Goal: Information Seeking & Learning: Learn about a topic

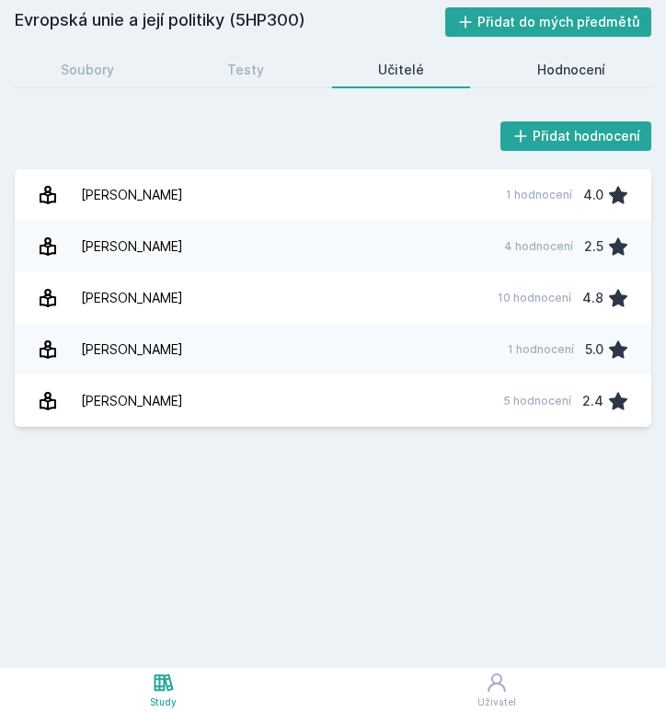
click at [573, 73] on div "Hodnocení" at bounding box center [571, 70] width 68 height 18
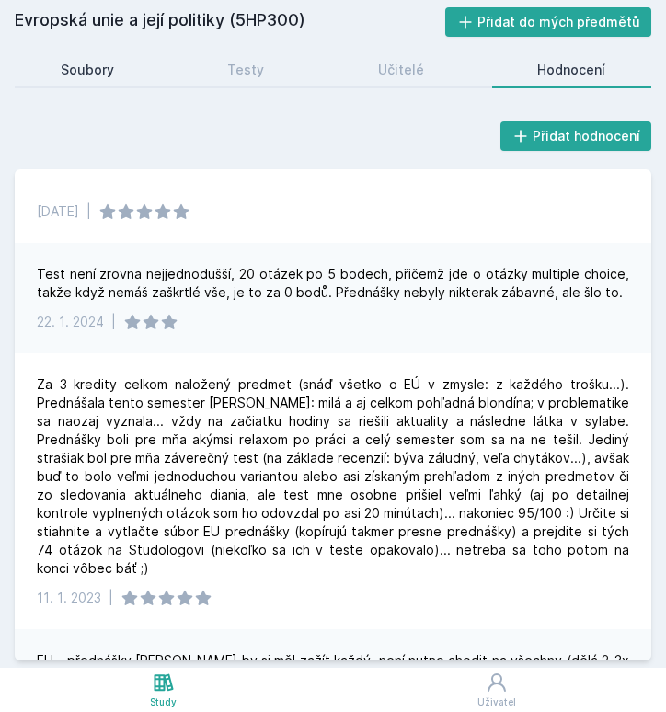
click at [96, 59] on link "Soubory" at bounding box center [87, 69] width 145 height 37
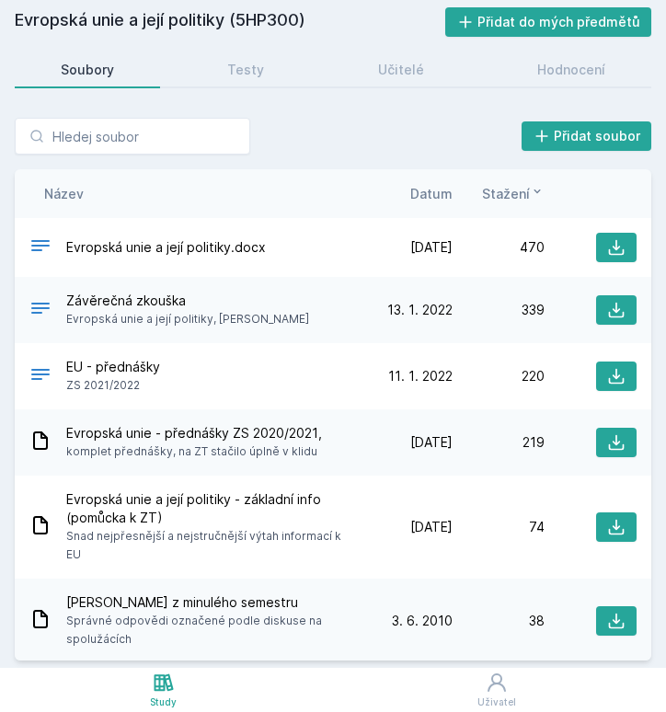
click at [440, 194] on span "Datum" at bounding box center [431, 193] width 42 height 19
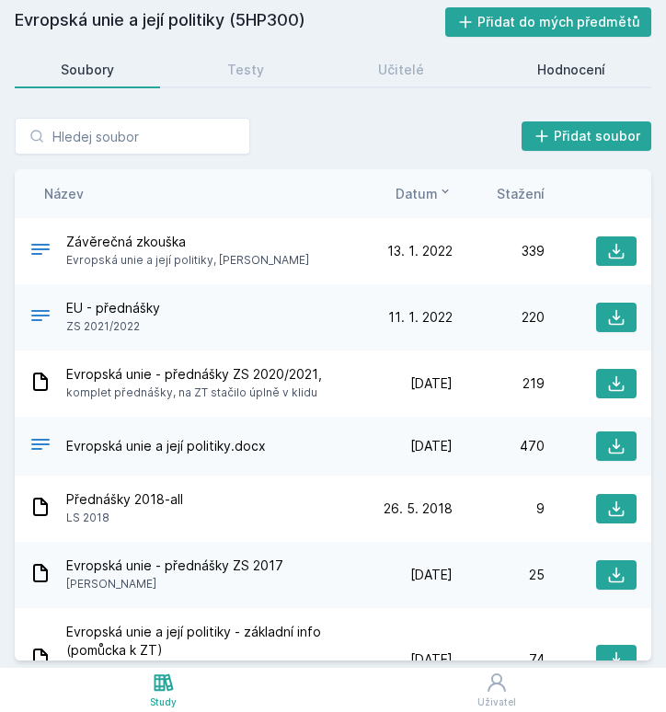
click at [572, 81] on link "Hodnocení" at bounding box center [572, 69] width 160 height 37
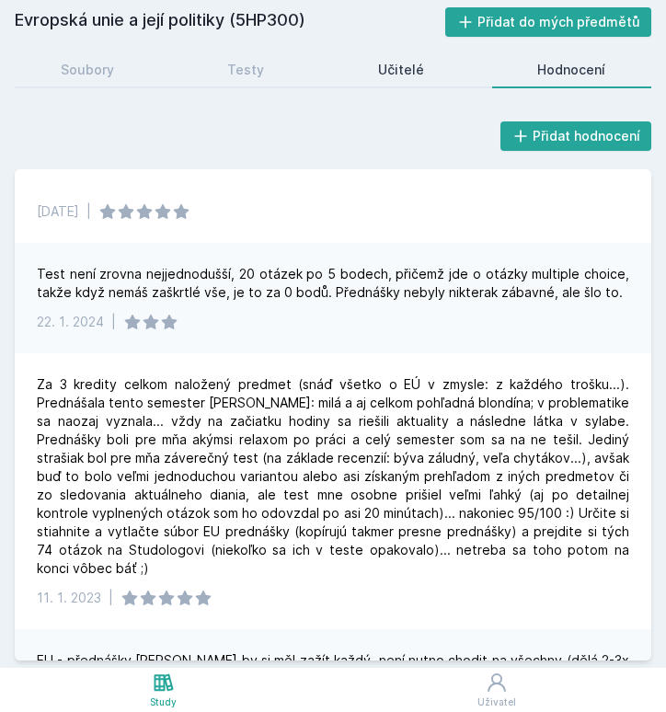
click at [416, 56] on link "Učitelé" at bounding box center [401, 69] width 138 height 37
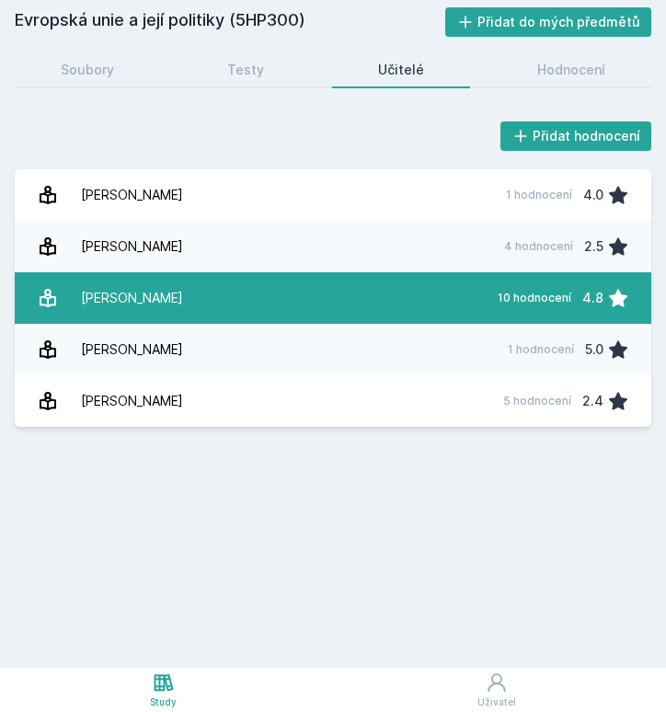
click at [158, 306] on div "[PERSON_NAME]" at bounding box center [132, 298] width 102 height 37
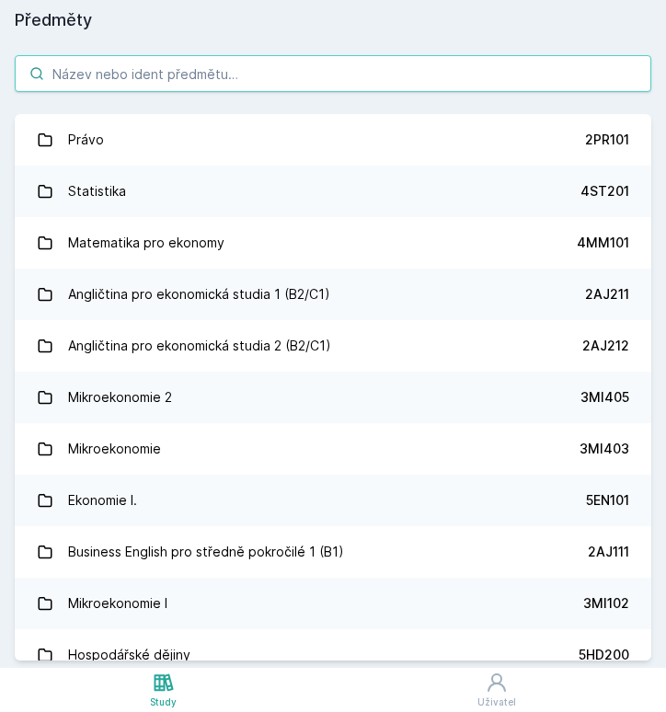
click at [88, 67] on input "search" at bounding box center [333, 73] width 636 height 37
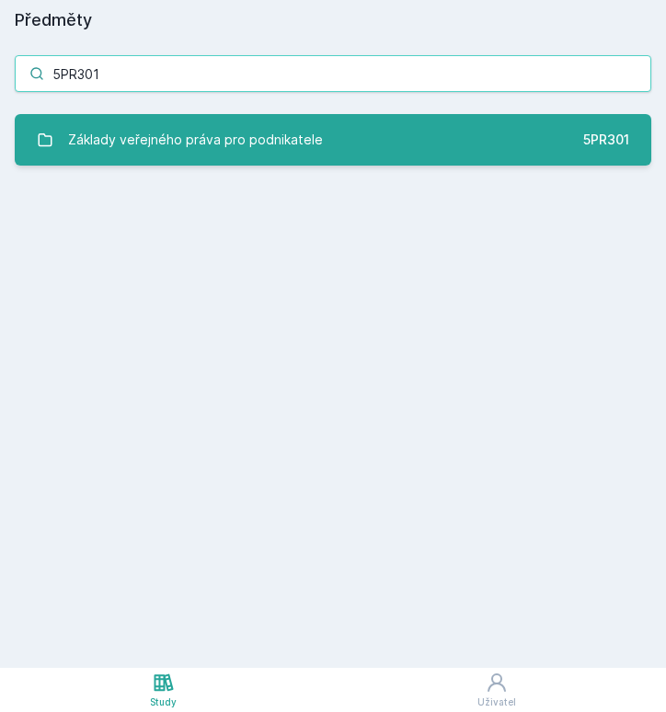
type input "5PR301"
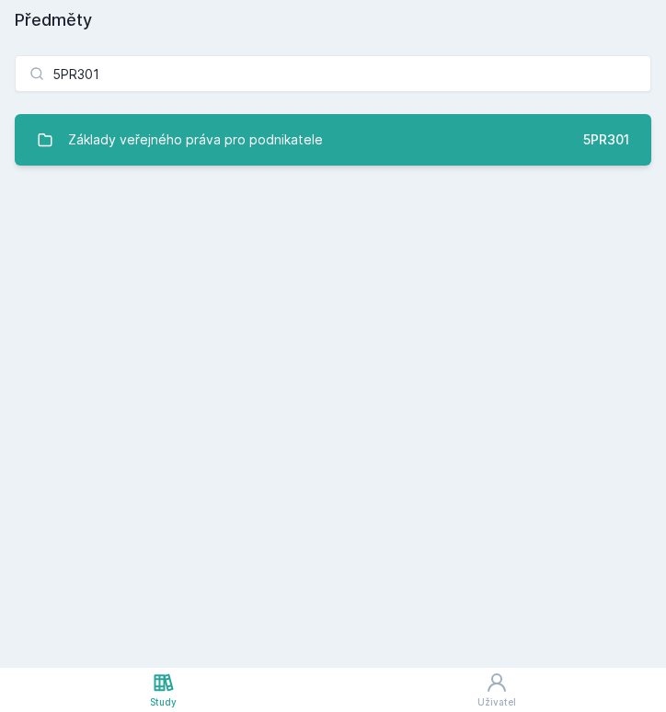
click at [257, 135] on div "Základy veřejného práva pro podnikatele" at bounding box center [195, 139] width 255 height 37
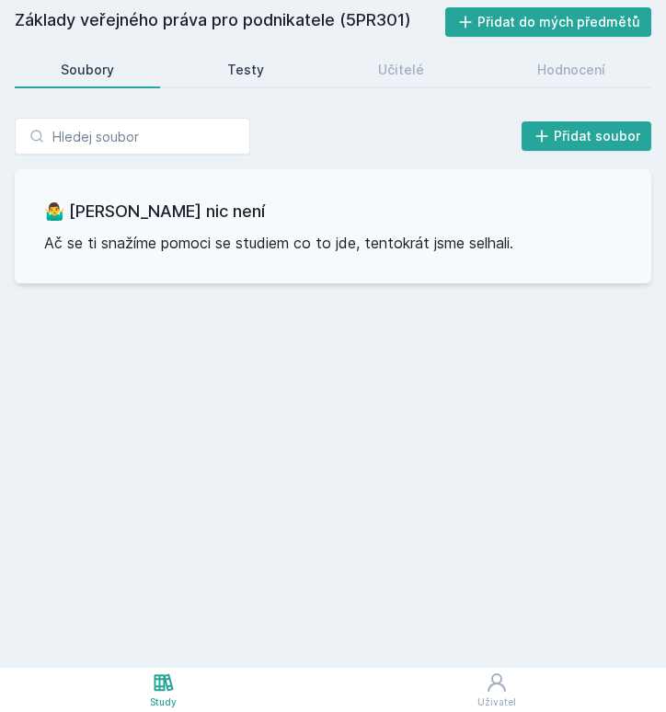
click at [251, 79] on link "Testy" at bounding box center [246, 69] width 129 height 37
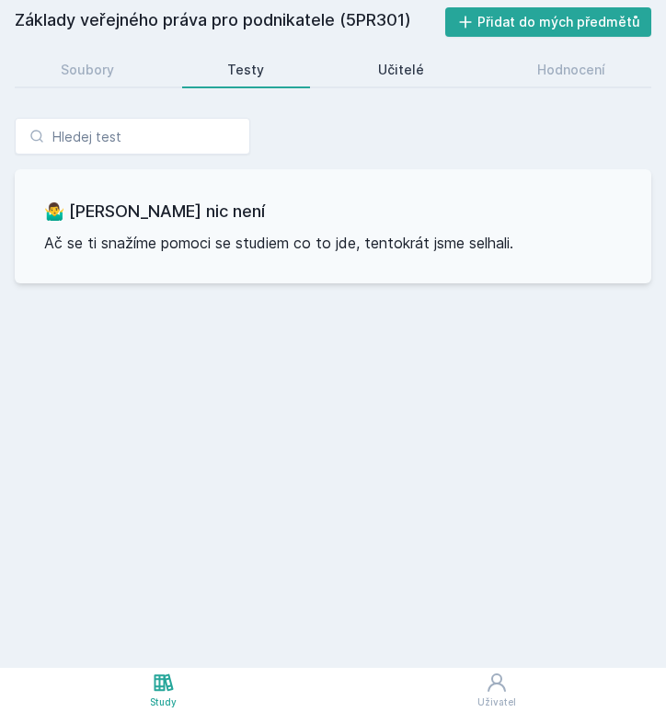
click at [437, 64] on link "Učitelé" at bounding box center [401, 69] width 138 height 37
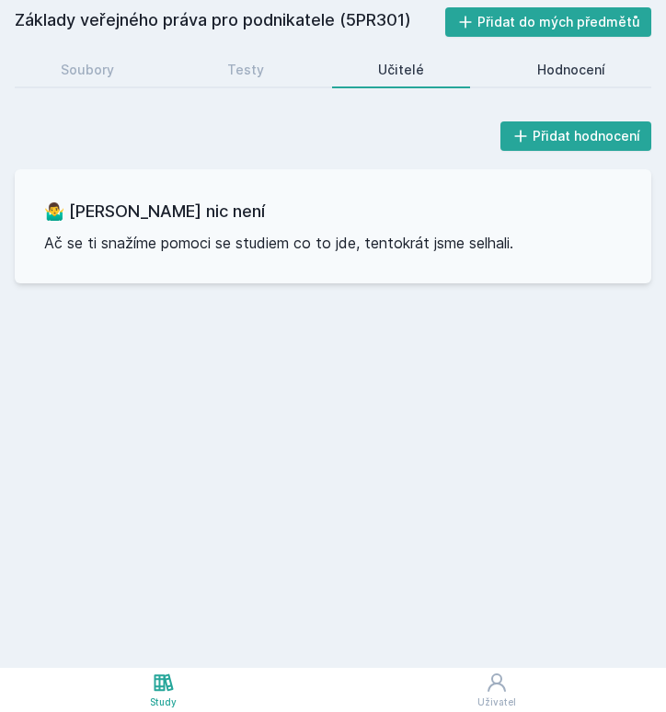
click at [567, 59] on link "Hodnocení" at bounding box center [572, 69] width 160 height 37
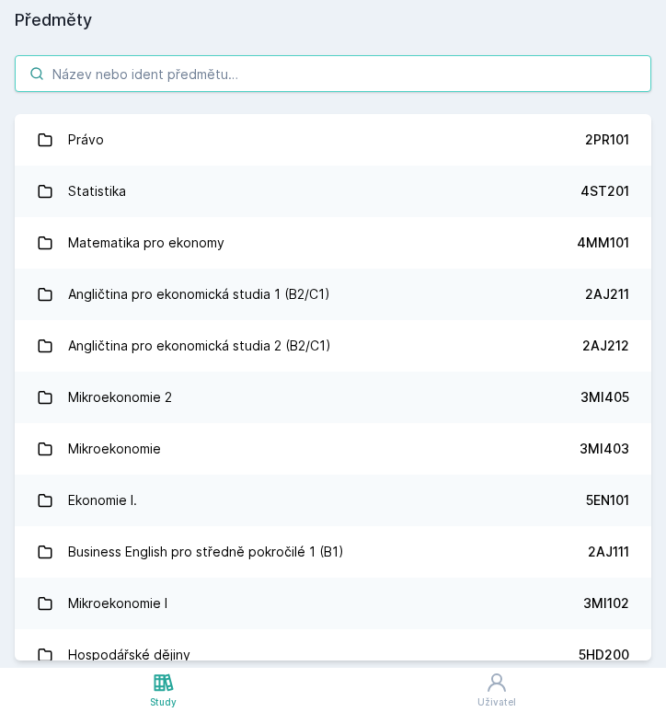
click at [107, 76] on input "search" at bounding box center [333, 73] width 636 height 37
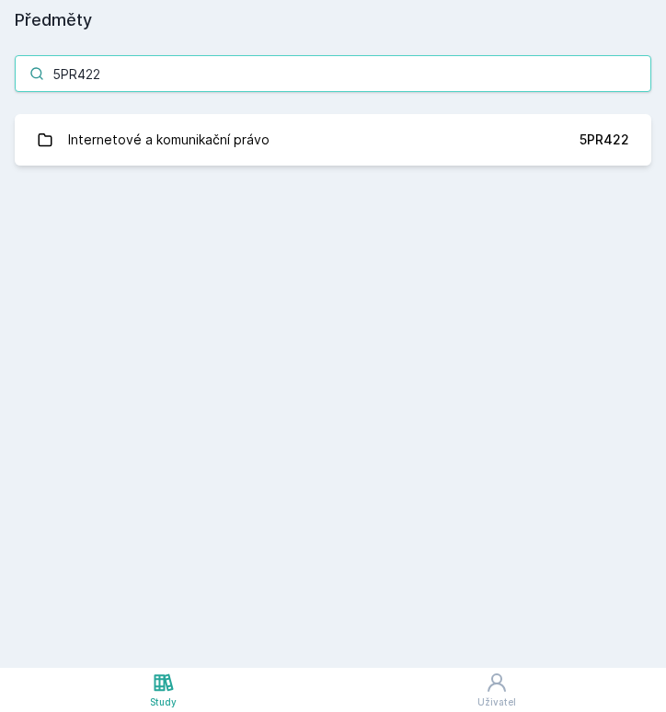
type input "5PR422"
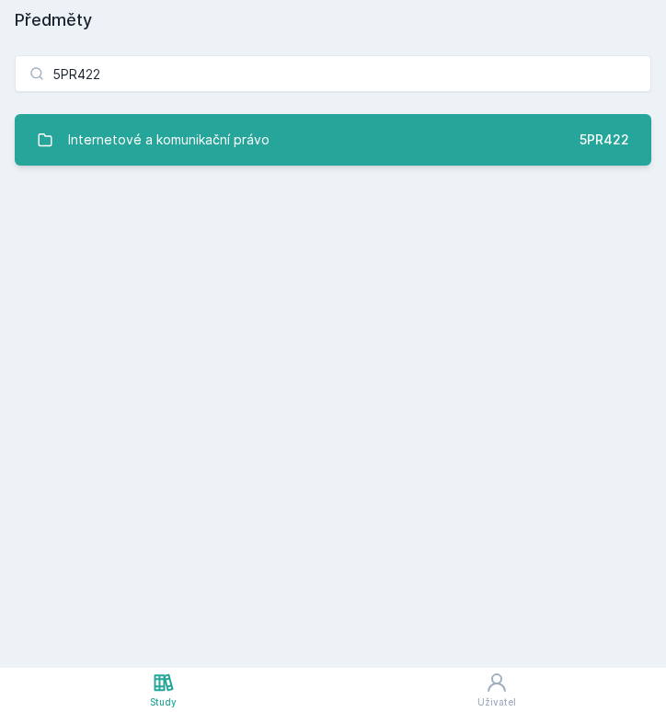
click at [173, 127] on div "Internetové a komunikační právo" at bounding box center [168, 139] width 201 height 37
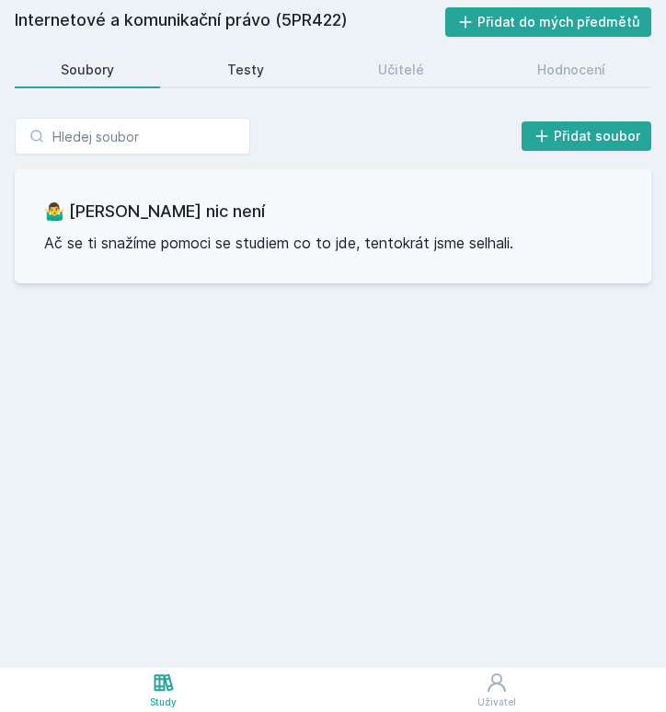
click at [230, 79] on link "Testy" at bounding box center [246, 69] width 129 height 37
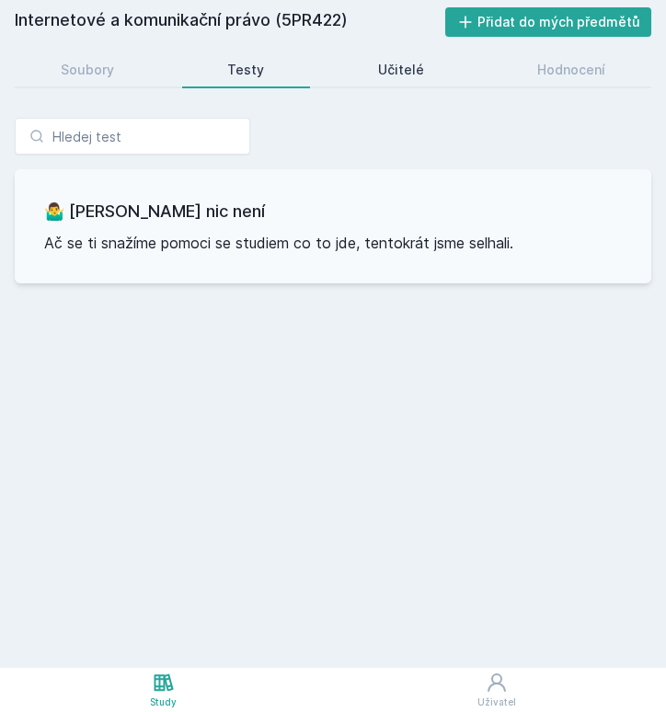
click at [384, 73] on div "Učitelé" at bounding box center [401, 70] width 46 height 18
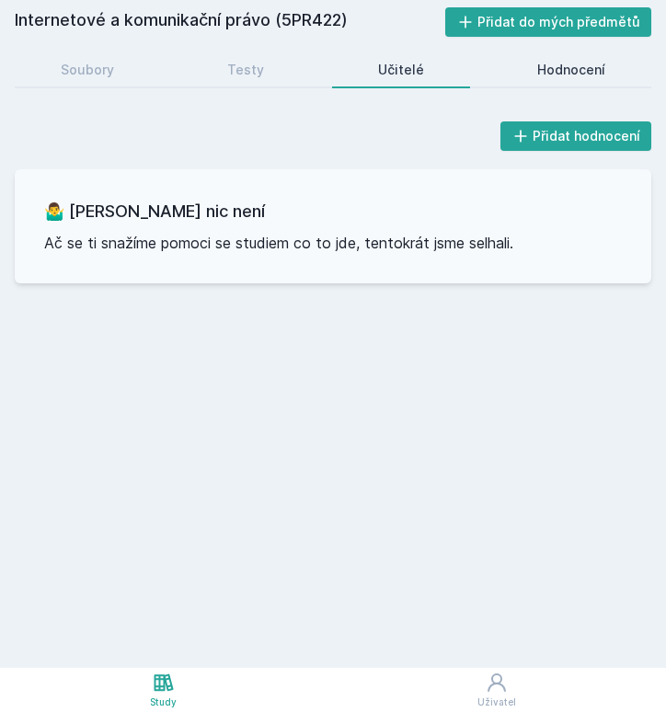
click at [598, 69] on div "Hodnocení" at bounding box center [571, 70] width 68 height 18
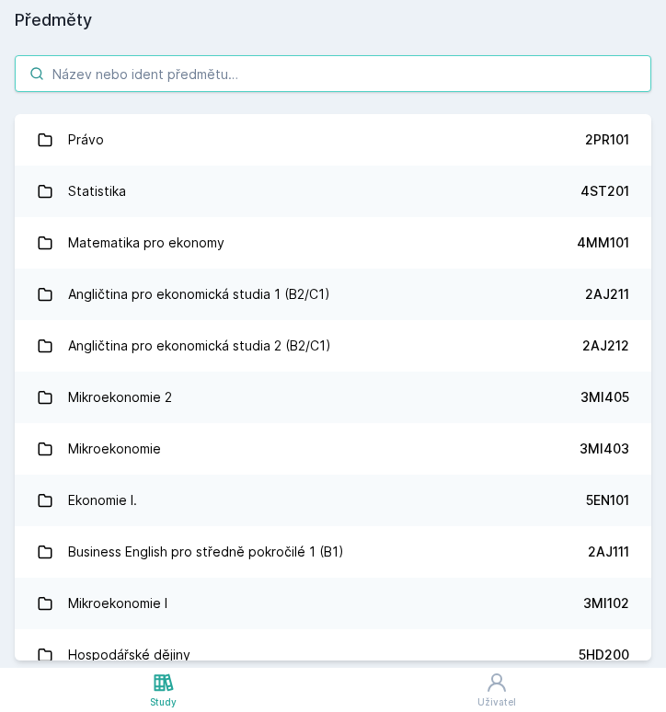
click at [127, 67] on input "search" at bounding box center [333, 73] width 636 height 37
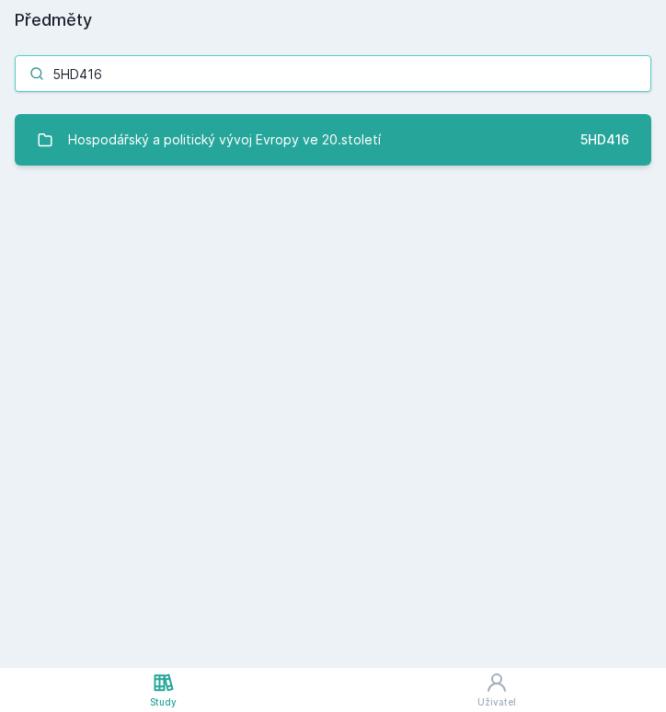
type input "5HD416"
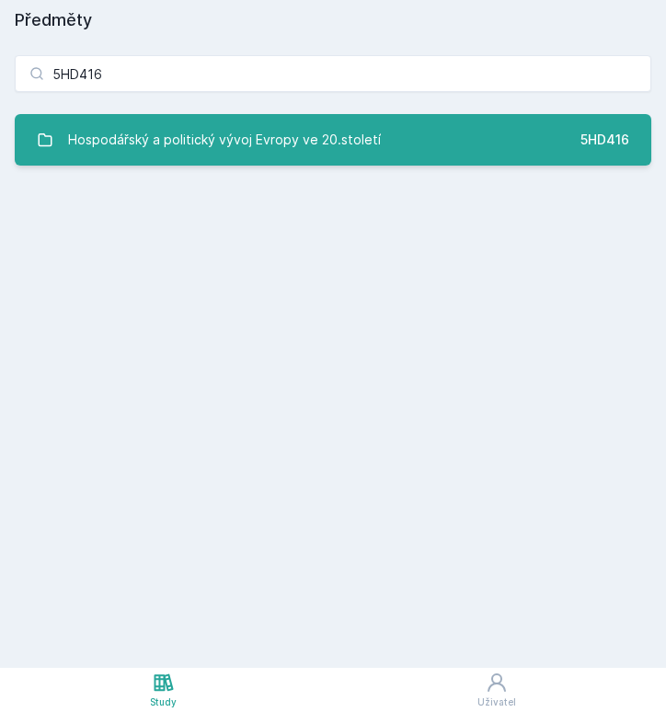
click at [297, 146] on div "Hospodářský a politický vývoj Evropy ve 20.století" at bounding box center [224, 139] width 313 height 37
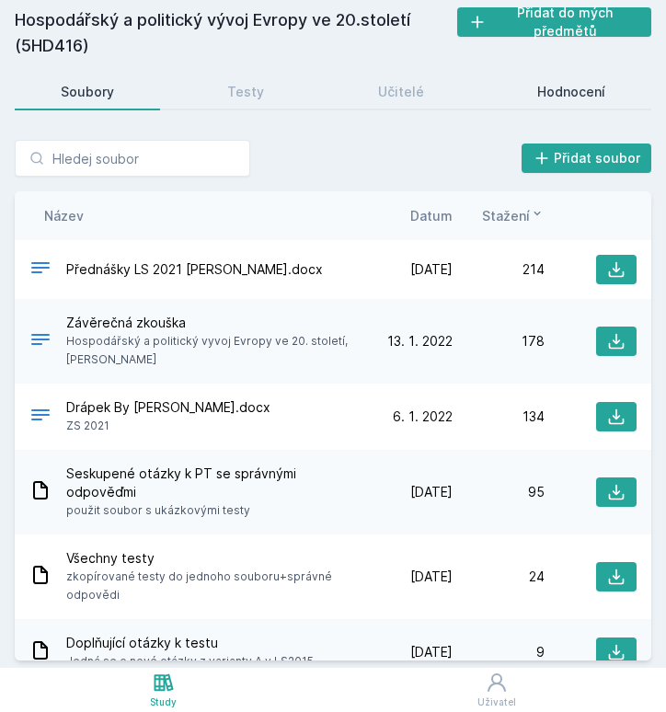
click at [541, 84] on div "Hodnocení" at bounding box center [571, 92] width 68 height 18
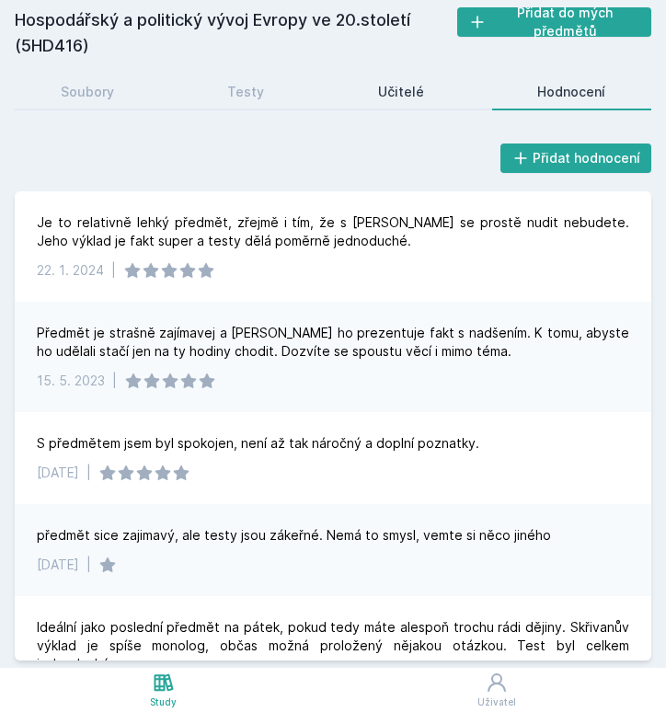
click at [393, 91] on div "Učitelé" at bounding box center [401, 92] width 46 height 18
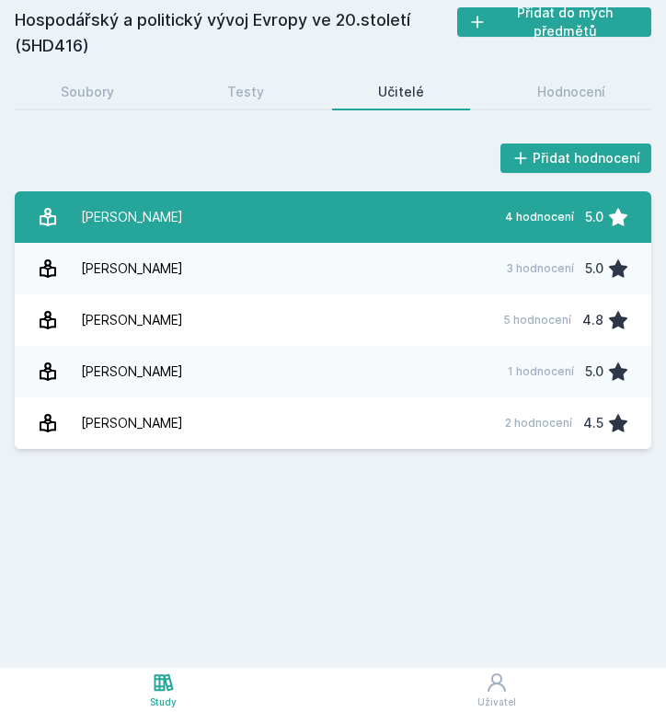
click at [269, 227] on link "[PERSON_NAME] 4 hodnocení 5.0" at bounding box center [333, 216] width 636 height 51
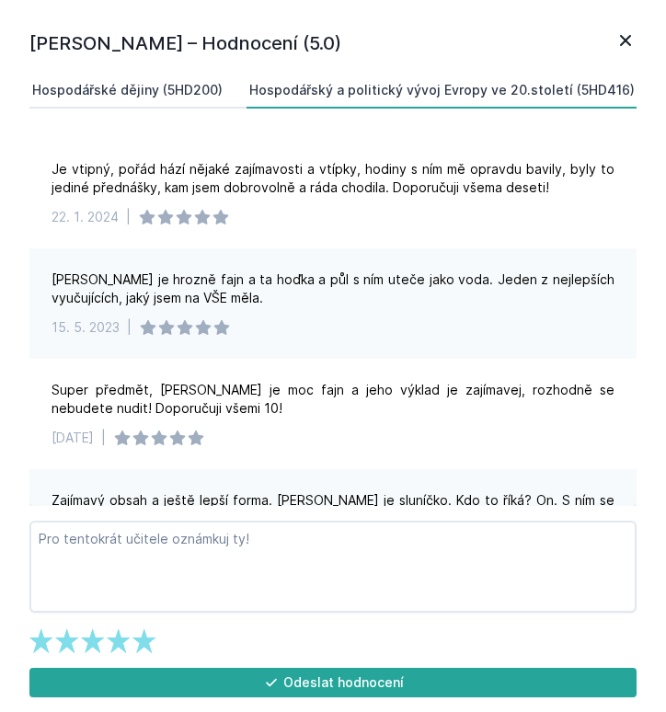
click at [169, 86] on div "Hospodářské dějiny (5HD200)" at bounding box center [127, 90] width 190 height 18
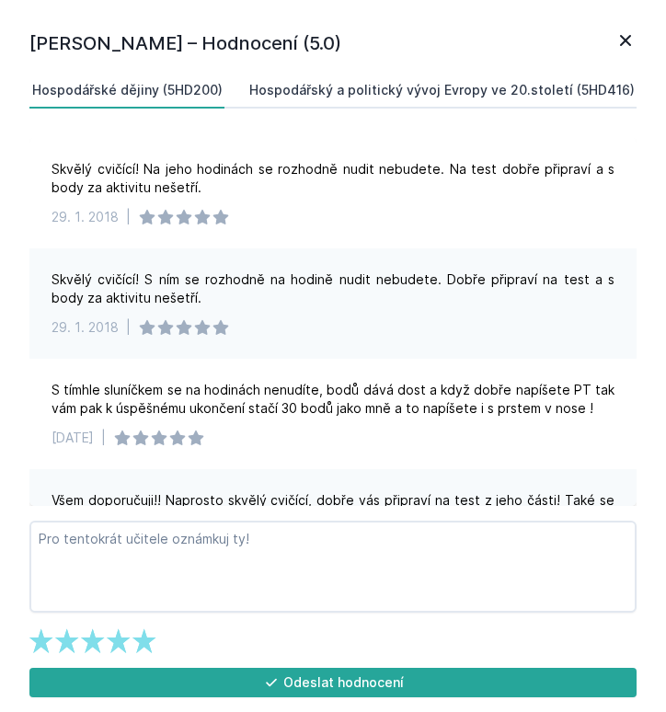
click at [320, 82] on div "Hospodářský a politický vývoj Evropy ve 20.století (5HD416)" at bounding box center [441, 90] width 385 height 18
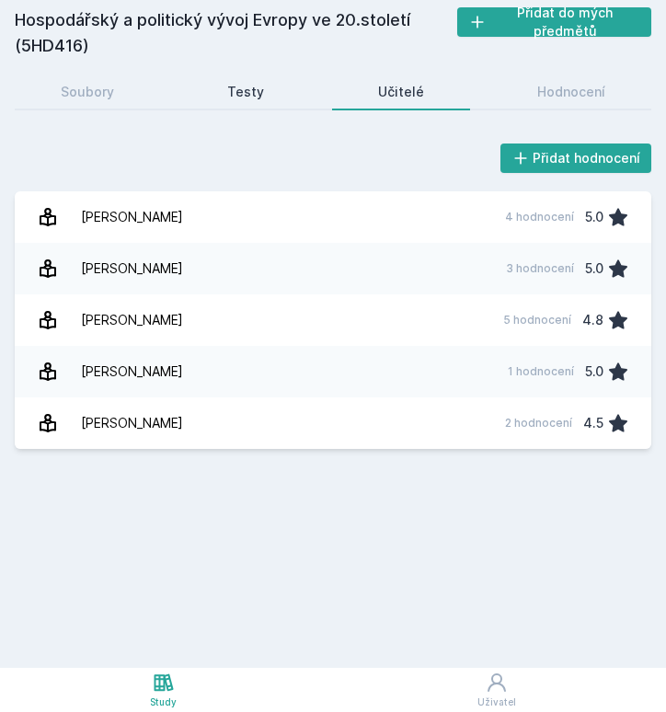
click at [225, 79] on link "Testy" at bounding box center [246, 92] width 129 height 37
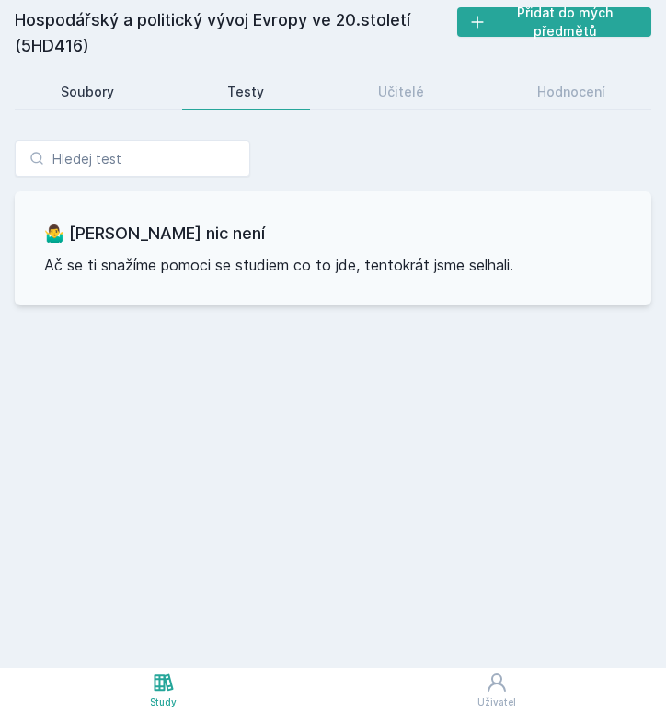
click at [106, 90] on div "Soubory" at bounding box center [87, 92] width 53 height 18
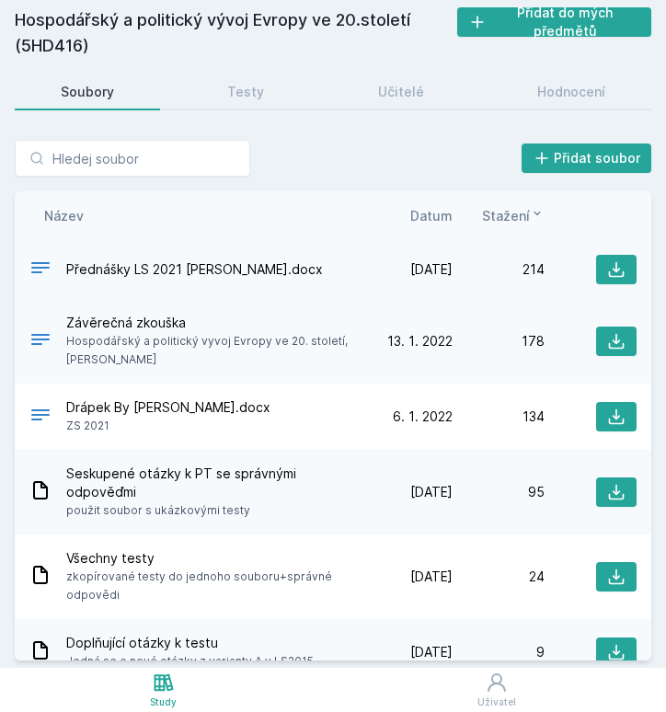
click at [215, 275] on span "Přednášky LS 2021 [PERSON_NAME].docx" at bounding box center [194, 269] width 257 height 18
click at [609, 265] on icon at bounding box center [616, 269] width 18 height 18
click at [358, 160] on div "Přidat soubor" at bounding box center [333, 158] width 636 height 37
click at [102, 154] on input "search" at bounding box center [132, 158] width 235 height 37
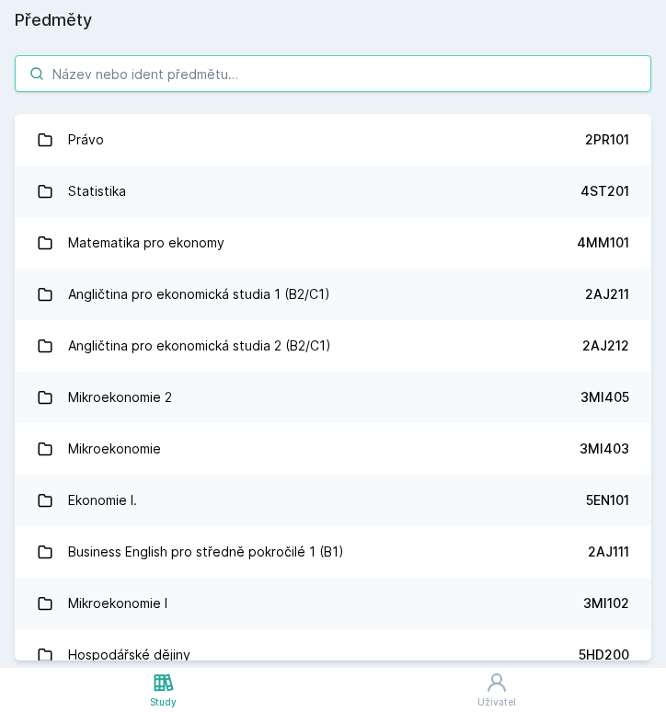
click at [110, 75] on input "search" at bounding box center [333, 73] width 636 height 37
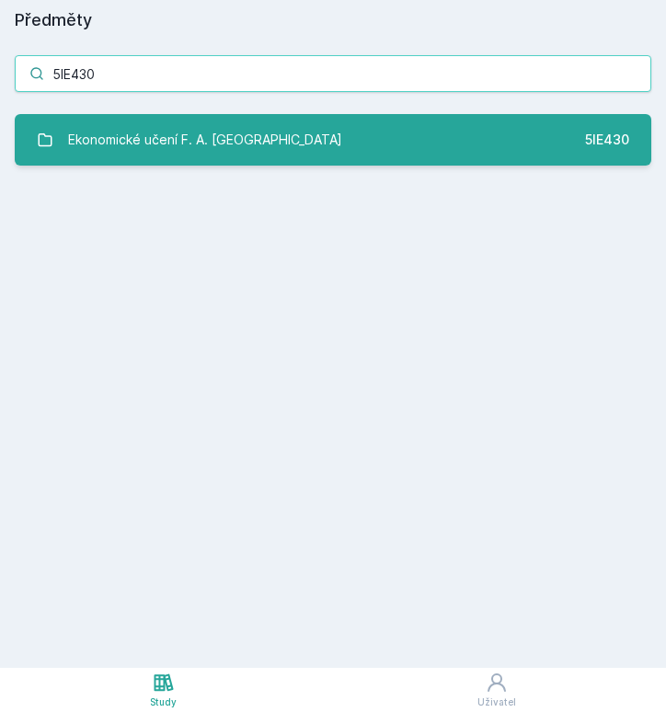
type input "5IE430"
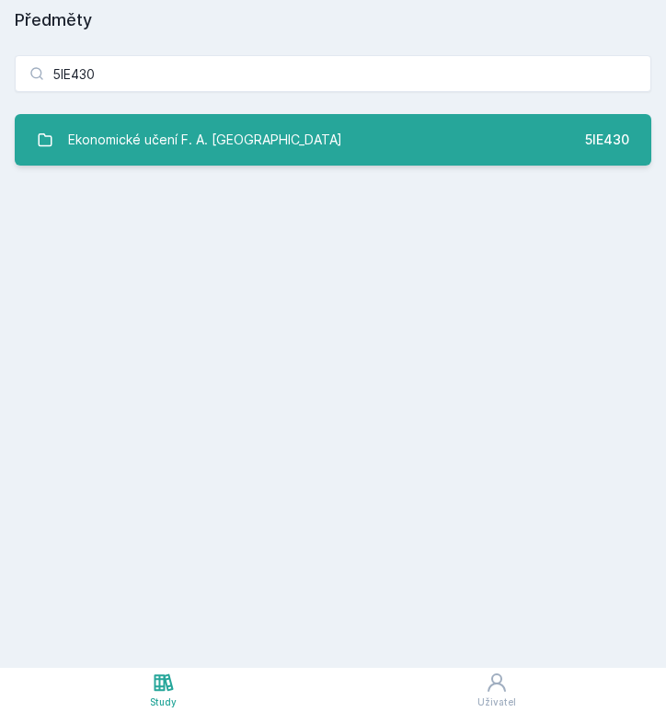
click at [223, 151] on div "Ekonomické učení F. A. [GEOGRAPHIC_DATA]" at bounding box center [205, 139] width 274 height 37
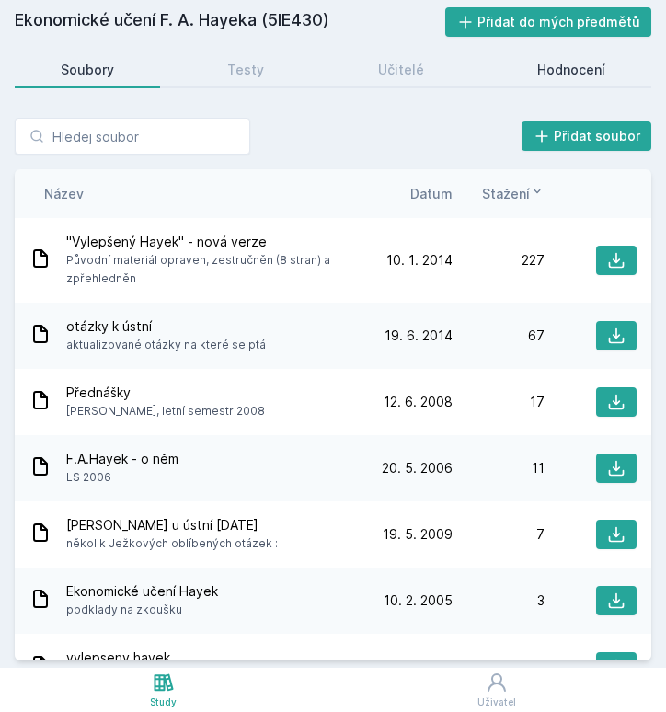
click at [550, 63] on div "Hodnocení" at bounding box center [571, 70] width 68 height 18
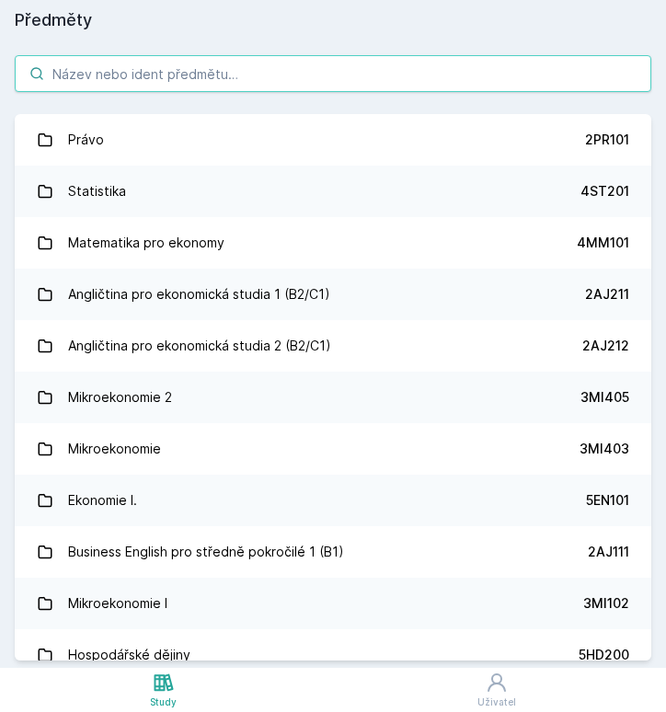
click at [121, 74] on input "search" at bounding box center [333, 73] width 636 height 37
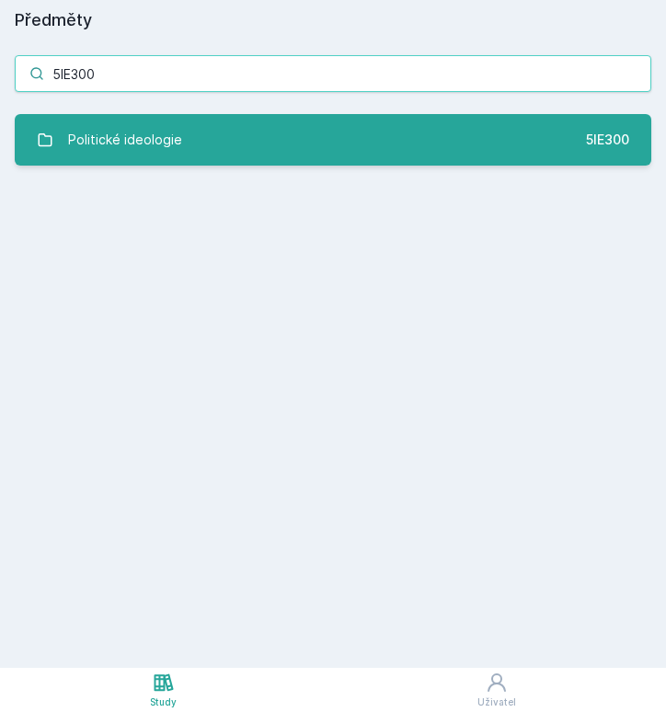
type input "5IE300"
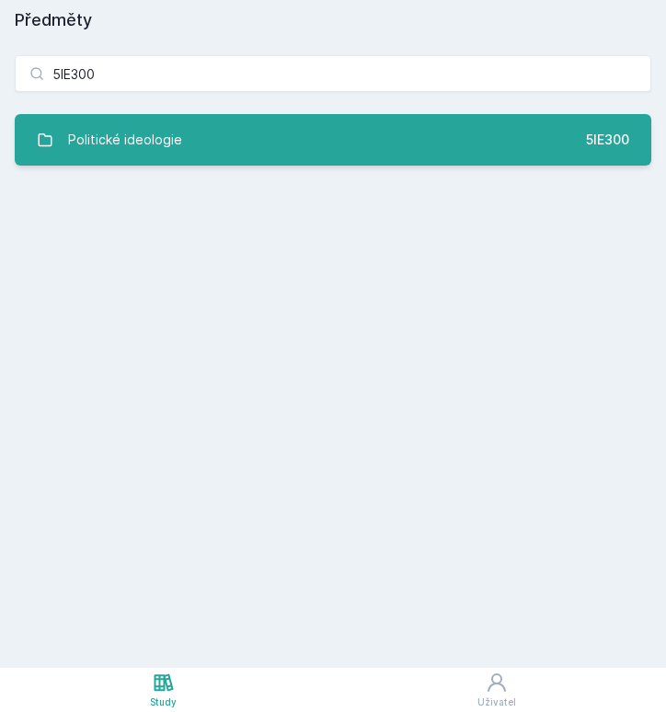
click at [212, 127] on link "Politické ideologie 5IE300" at bounding box center [333, 139] width 636 height 51
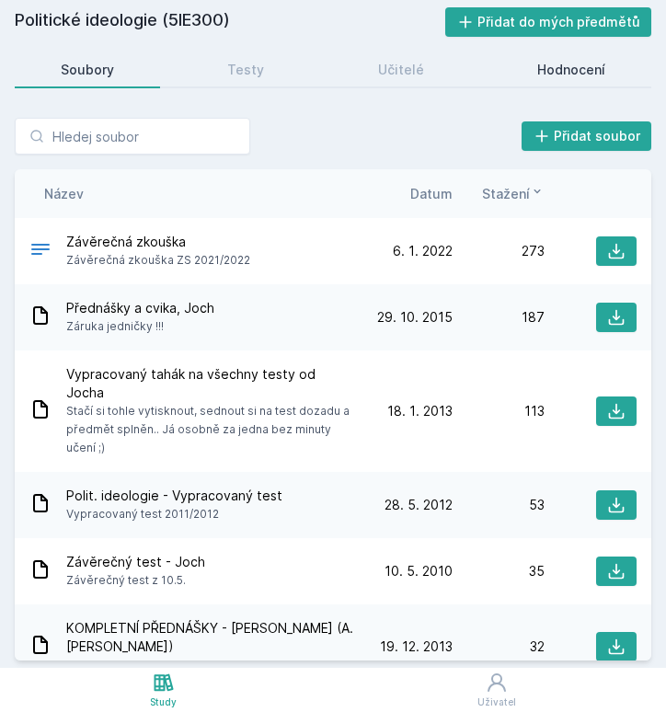
click at [598, 68] on div "Hodnocení" at bounding box center [571, 70] width 68 height 18
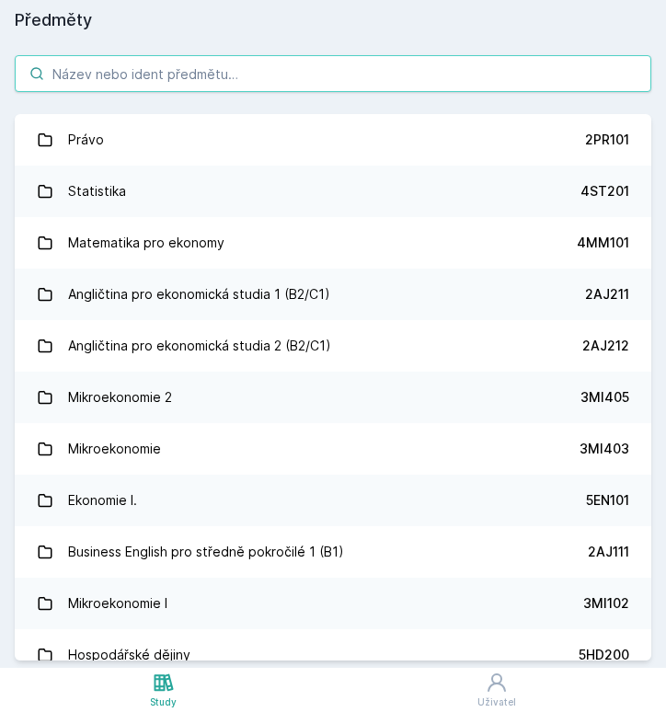
click at [98, 65] on input "search" at bounding box center [333, 73] width 636 height 37
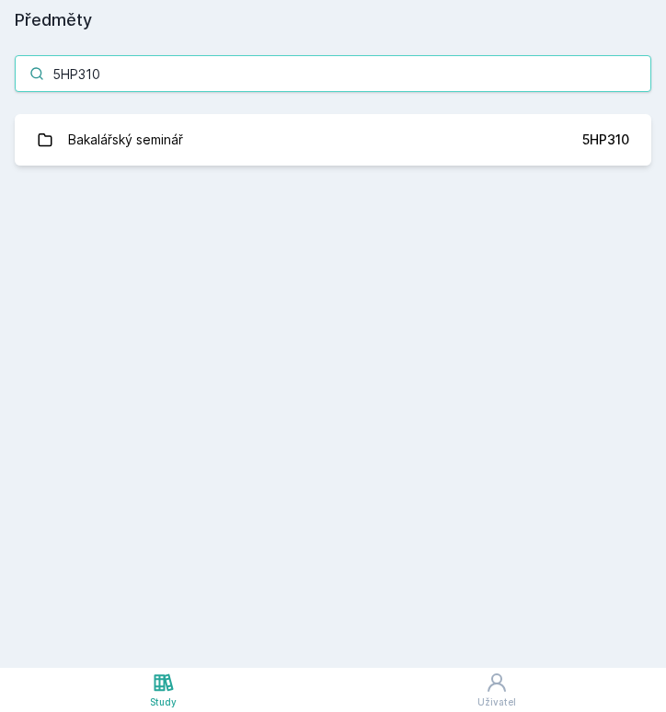
type input "5HP310"
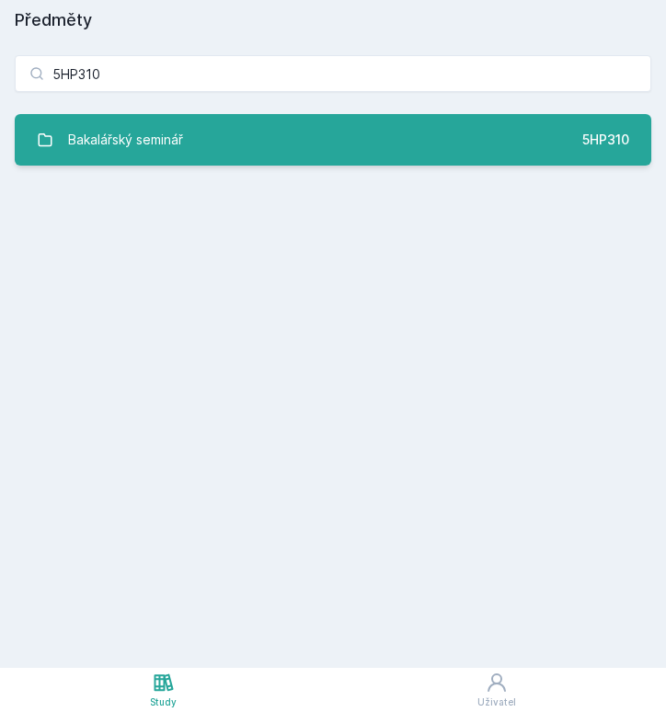
click at [191, 153] on link "Bakalářský seminář 5HP310" at bounding box center [333, 139] width 636 height 51
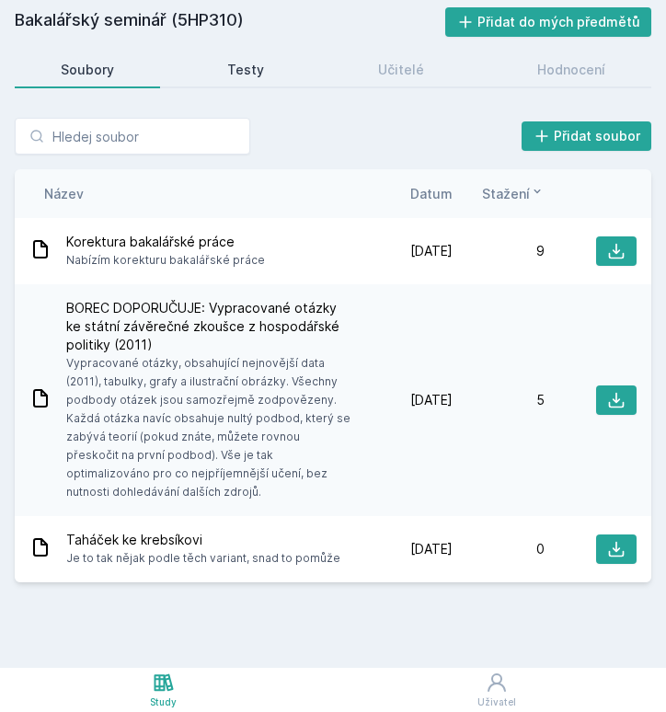
click at [251, 86] on link "Testy" at bounding box center [246, 69] width 129 height 37
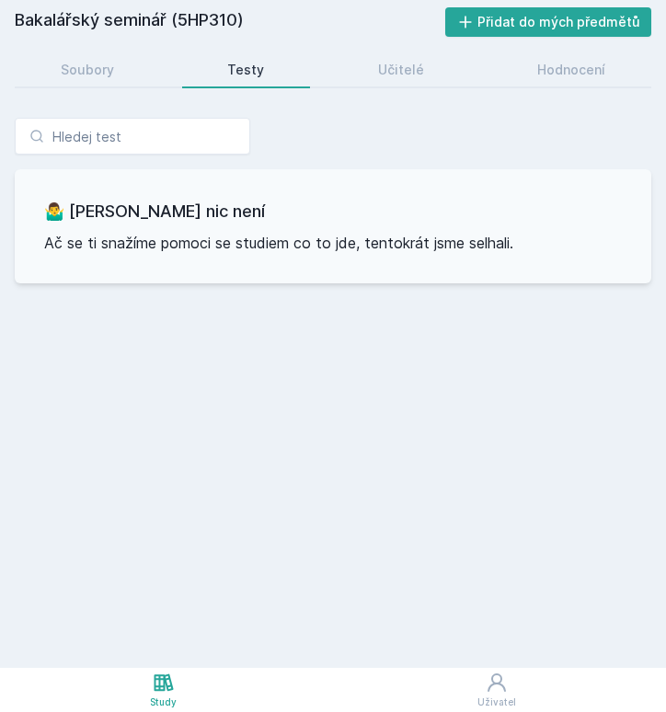
click at [251, 78] on div "Testy" at bounding box center [245, 70] width 37 height 18
click at [562, 86] on link "Hodnocení" at bounding box center [572, 69] width 160 height 37
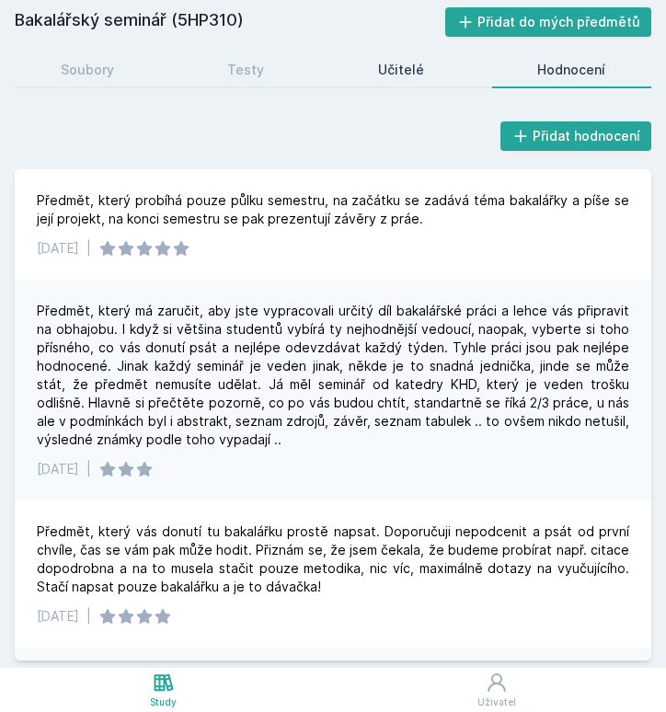
click at [396, 66] on div "Učitelé" at bounding box center [401, 70] width 46 height 18
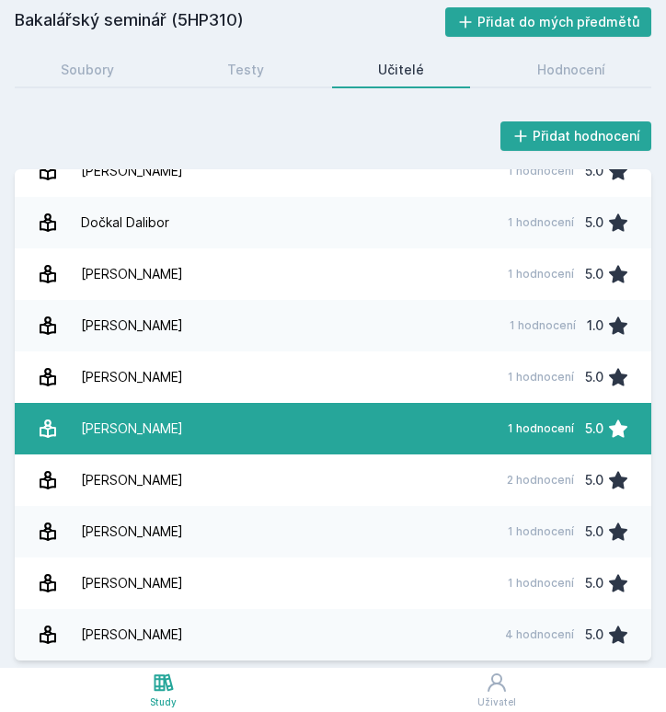
scroll to position [24, 0]
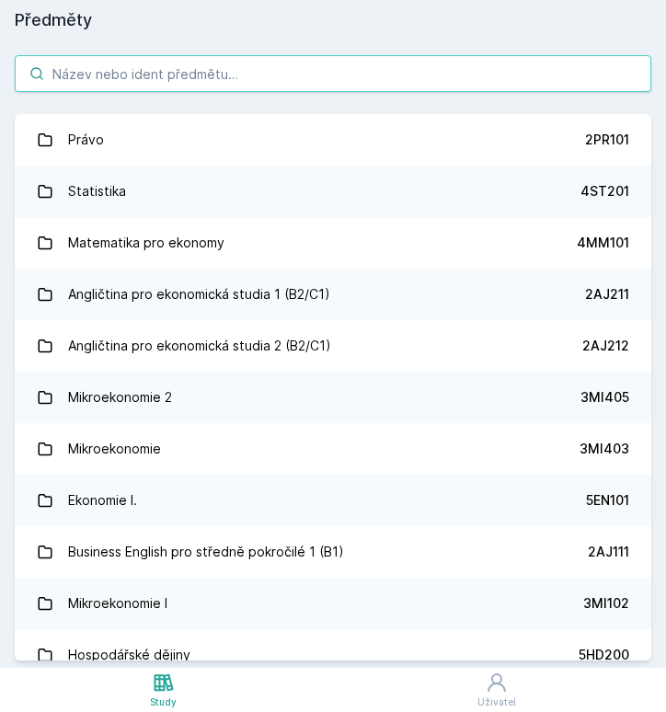
click at [124, 64] on input "search" at bounding box center [333, 73] width 636 height 37
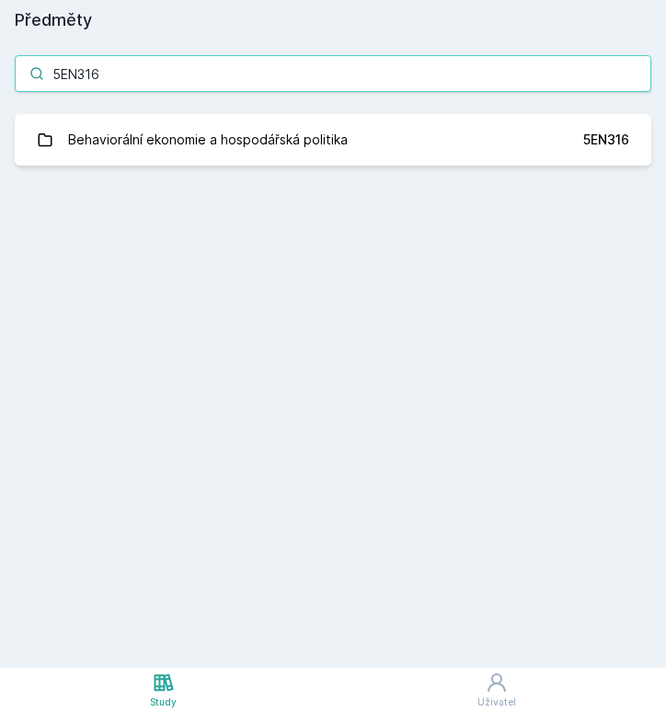
type input "5EN316"
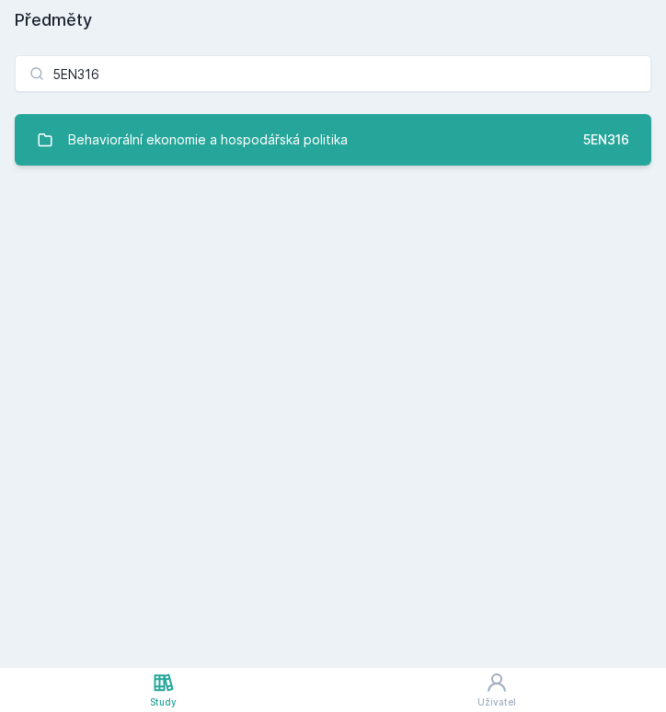
click at [247, 124] on div "Behaviorální ekonomie a hospodářská politika" at bounding box center [208, 139] width 280 height 37
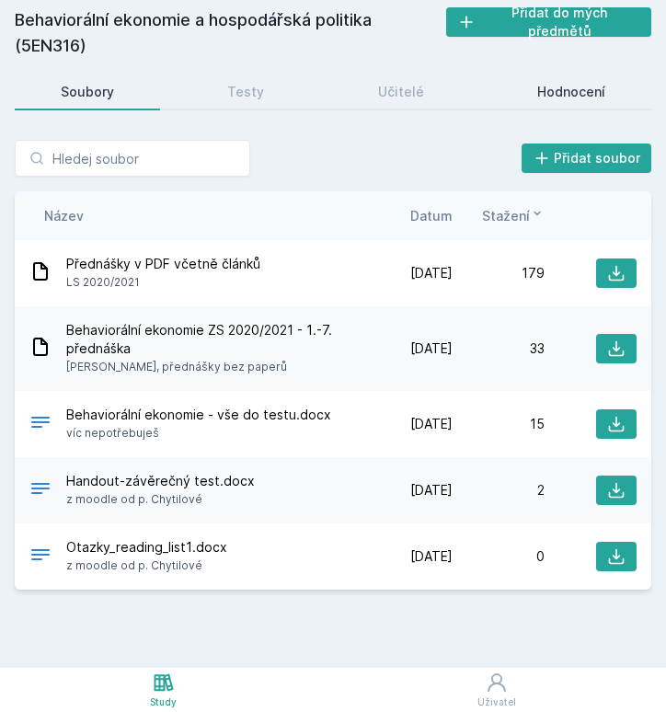
click at [576, 91] on div "Hodnocení" at bounding box center [571, 92] width 68 height 18
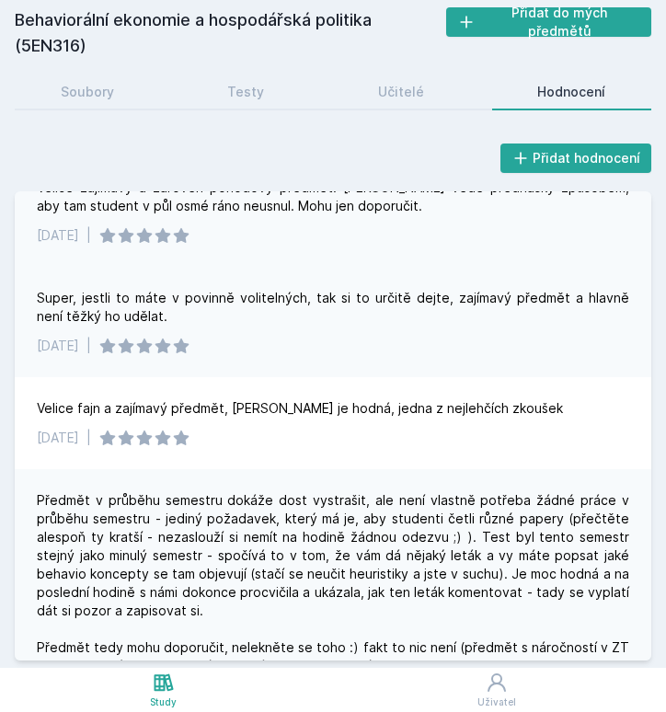
scroll to position [30, 0]
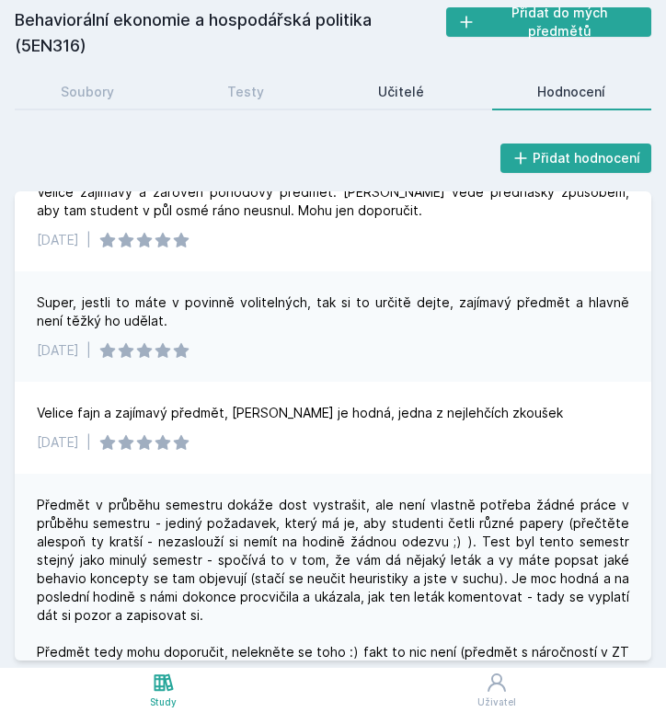
click at [413, 89] on div "Učitelé" at bounding box center [401, 92] width 46 height 18
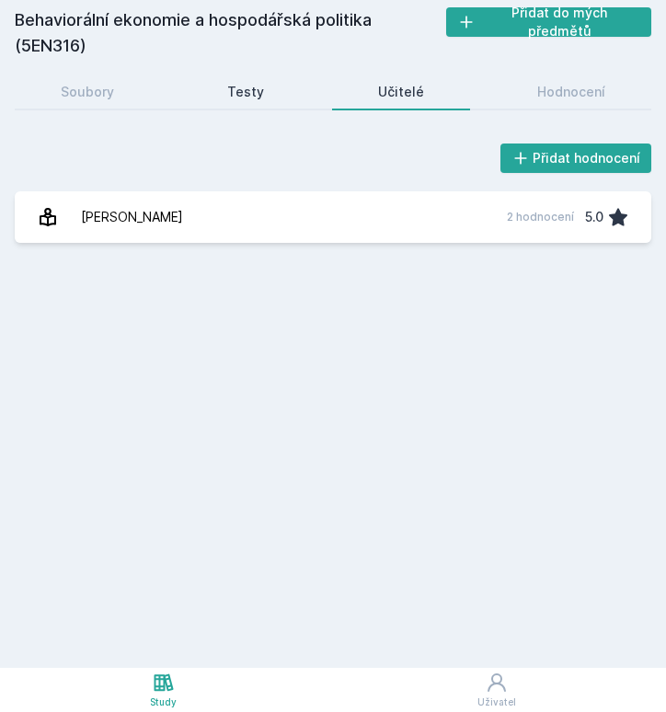
click at [236, 88] on div "Testy" at bounding box center [245, 92] width 37 height 18
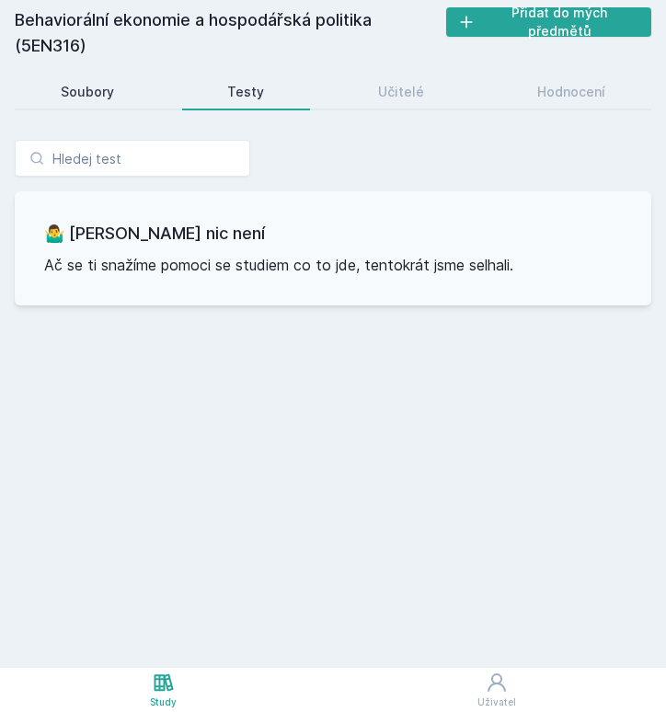
click at [73, 96] on div "Soubory" at bounding box center [87, 92] width 53 height 18
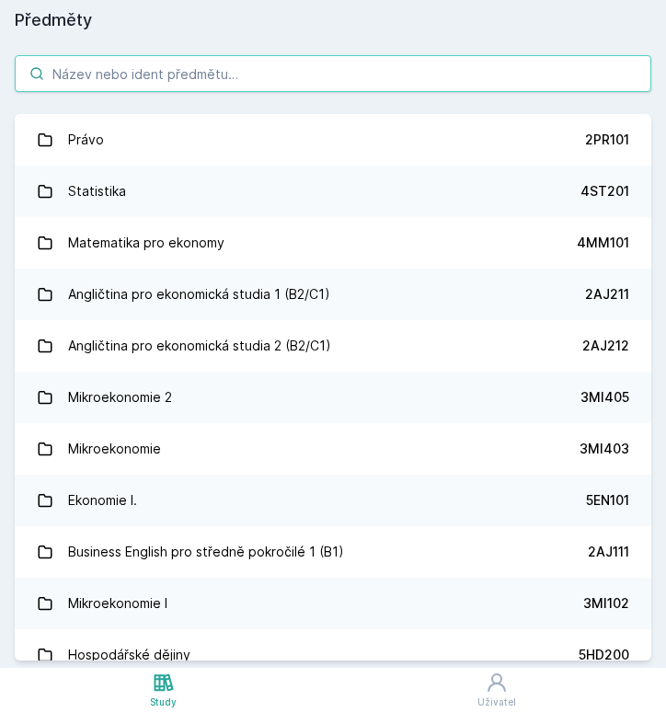
click at [120, 80] on input "search" at bounding box center [333, 73] width 636 height 37
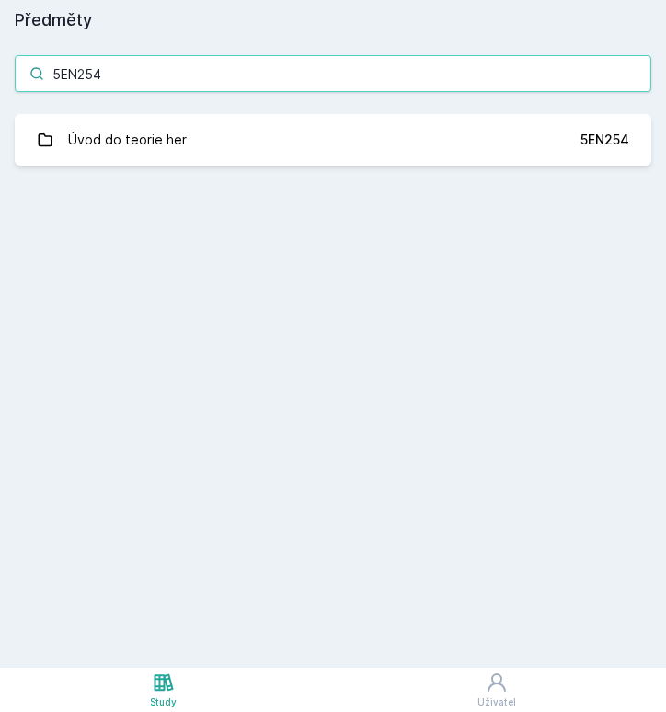
type input "5EN254"
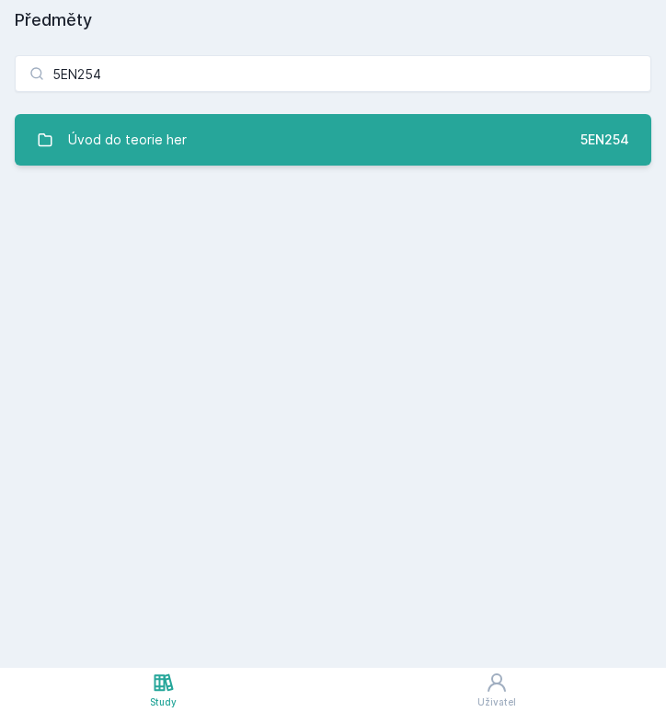
click at [204, 155] on link "Úvod do teorie her 5EN254" at bounding box center [333, 139] width 636 height 51
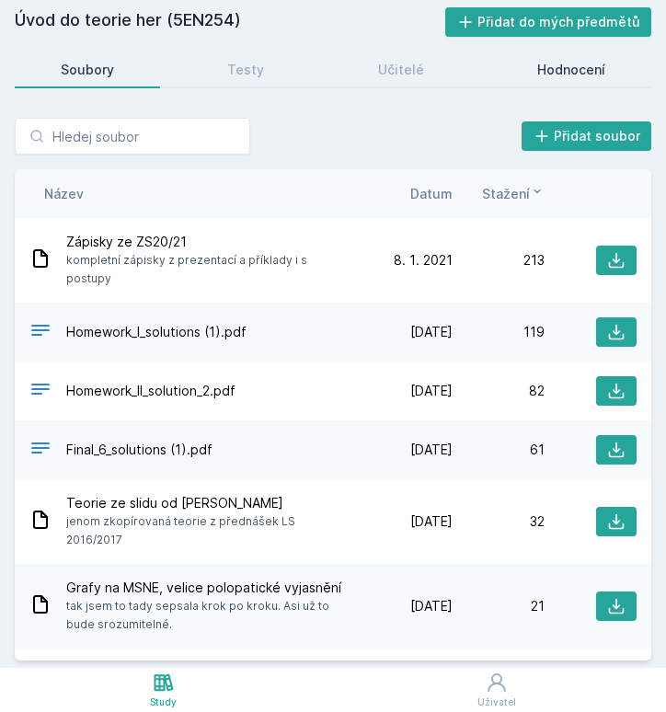
click at [543, 68] on div "Hodnocení" at bounding box center [571, 70] width 68 height 18
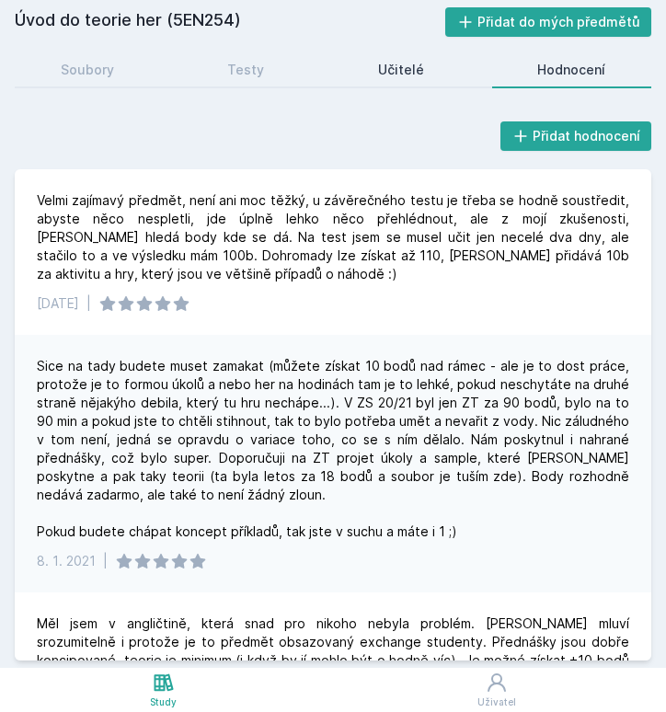
click at [387, 63] on div "Učitelé" at bounding box center [401, 70] width 46 height 18
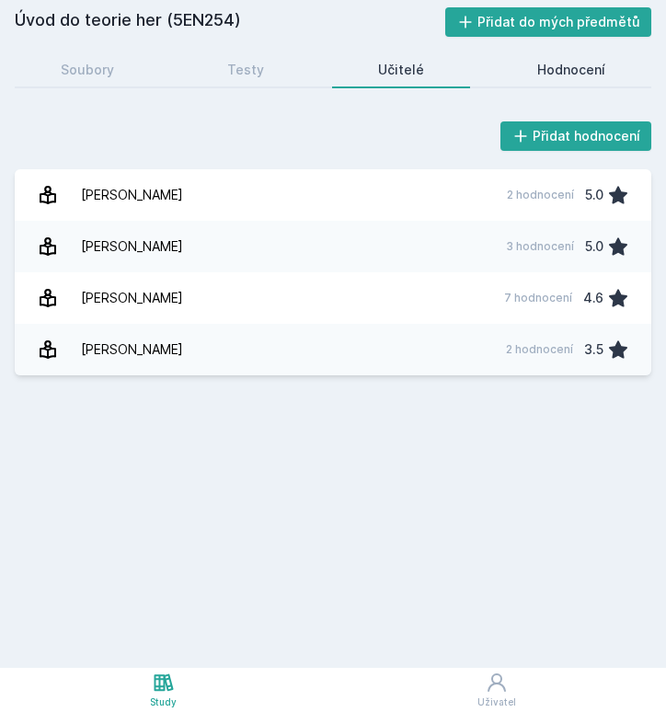
click at [556, 79] on link "Hodnocení" at bounding box center [572, 69] width 160 height 37
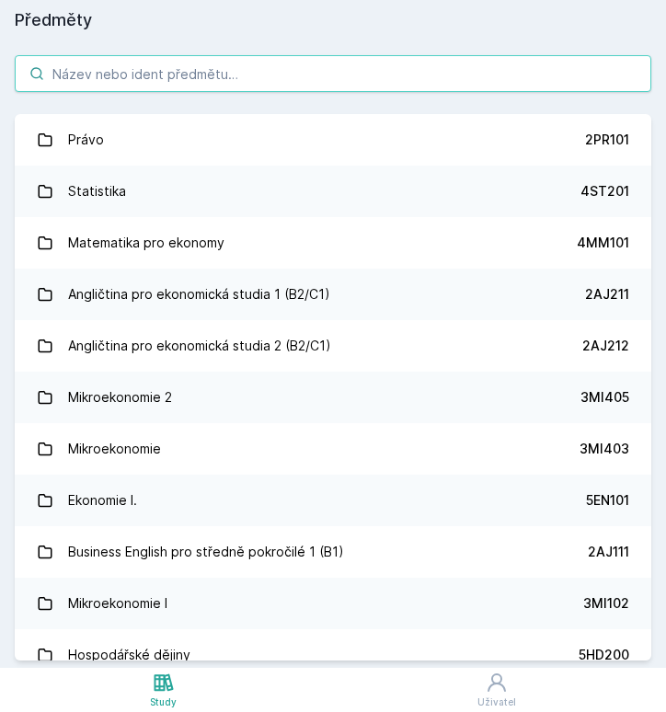
click at [116, 66] on input "search" at bounding box center [333, 73] width 636 height 37
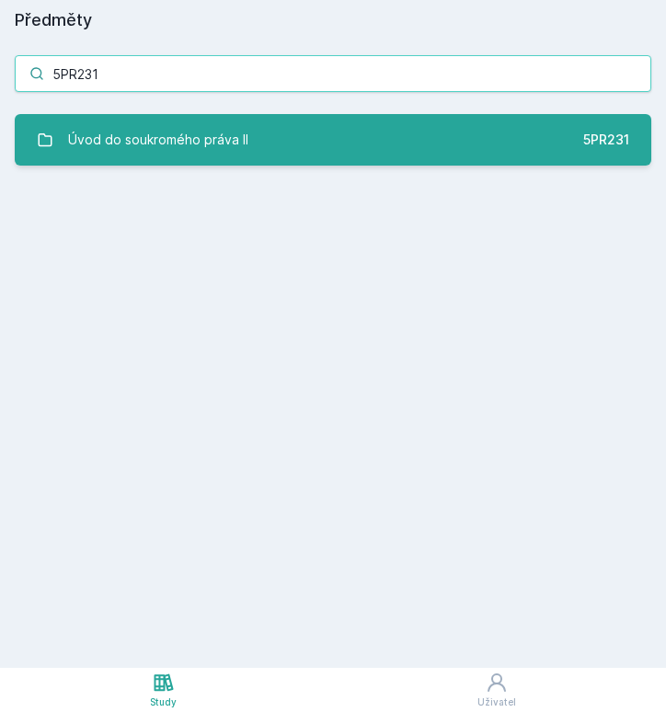
type input "5PR231"
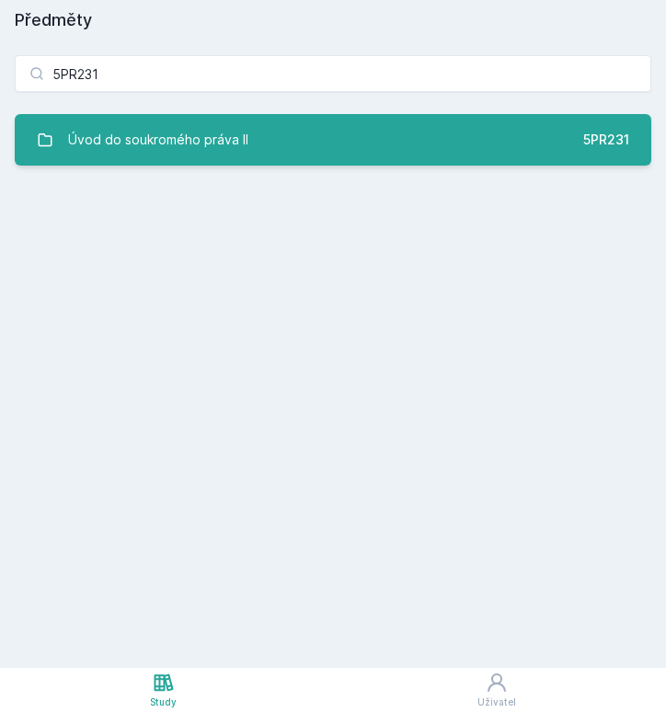
click at [245, 143] on div "Úvod do soukromého práva II" at bounding box center [158, 139] width 180 height 37
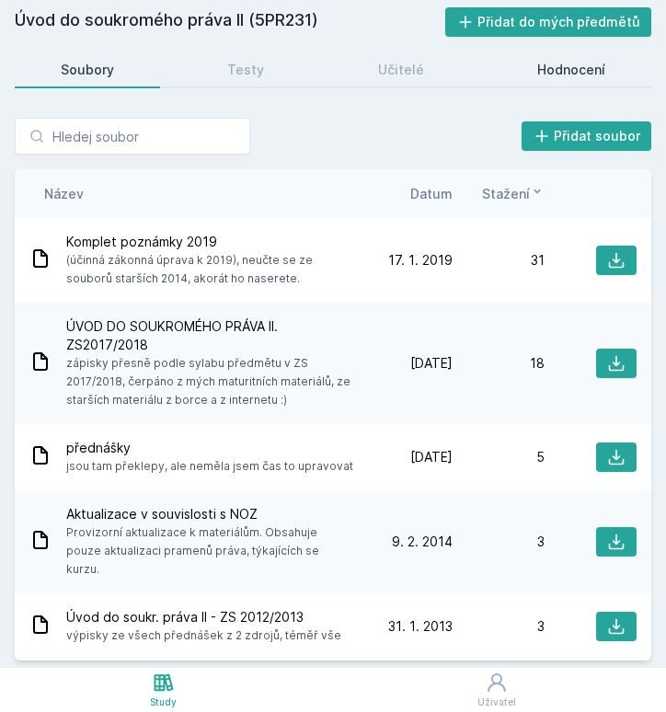
click at [568, 64] on div "Hodnocení" at bounding box center [571, 70] width 68 height 18
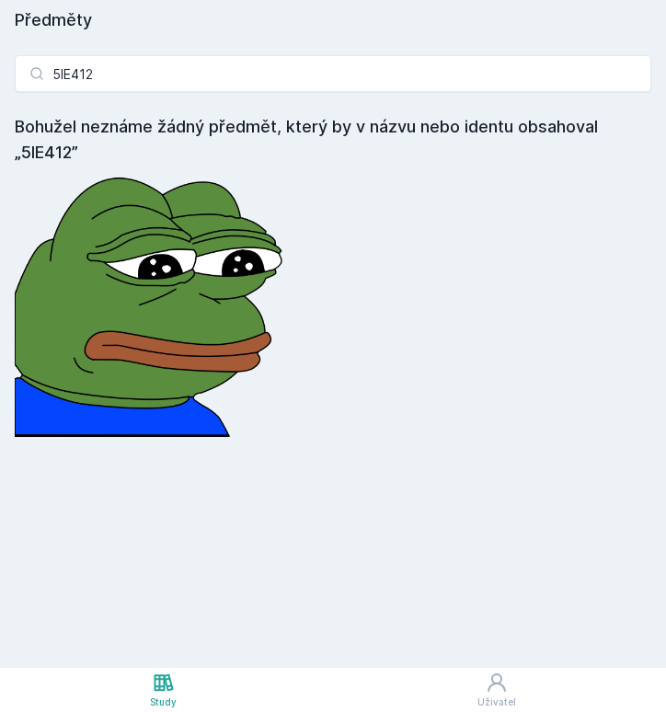
type input "5IE412"
